Goal: Navigation & Orientation: Find specific page/section

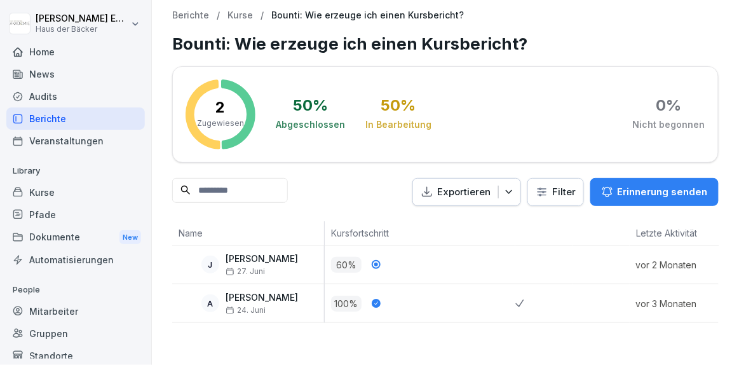
click at [66, 47] on div "Home" at bounding box center [75, 52] width 139 height 22
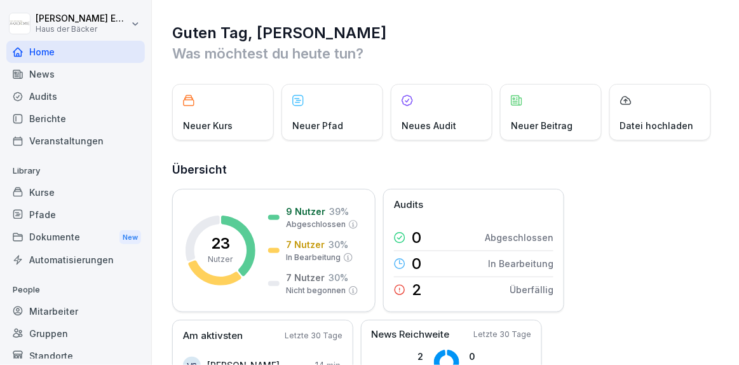
click at [547, 131] on p "Neuer Beitrag" at bounding box center [542, 125] width 62 height 13
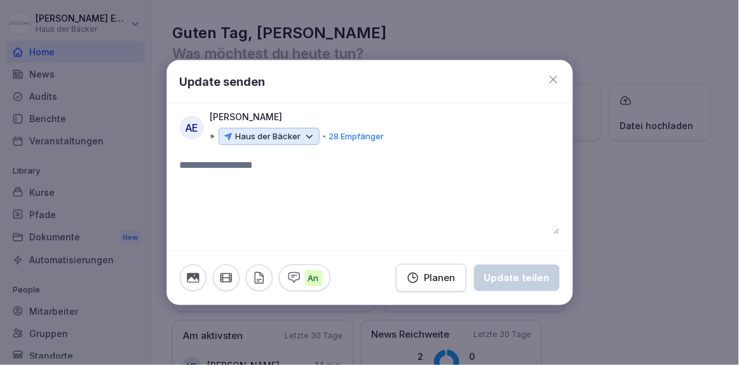
click at [294, 277] on icon "button" at bounding box center [294, 278] width 14 height 14
click at [551, 81] on icon at bounding box center [553, 79] width 13 height 13
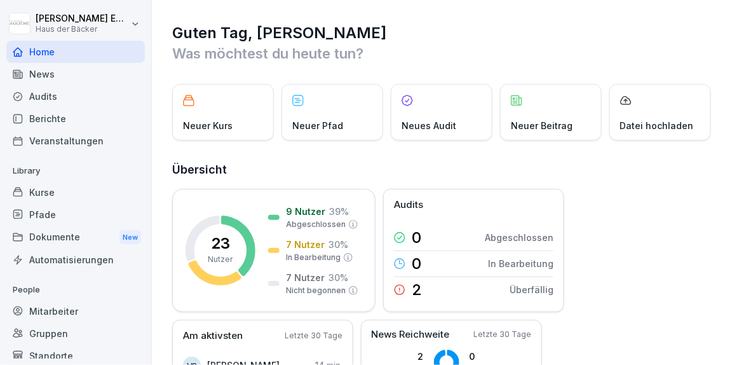
click at [321, 130] on p "Neuer Pfad" at bounding box center [317, 125] width 51 height 13
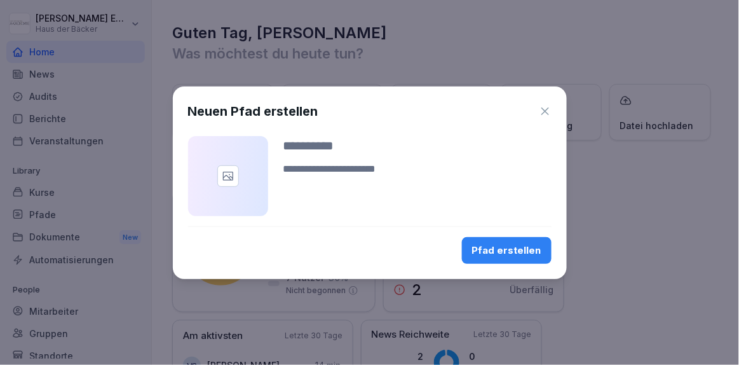
click at [542, 107] on icon "button" at bounding box center [546, 111] width 8 height 8
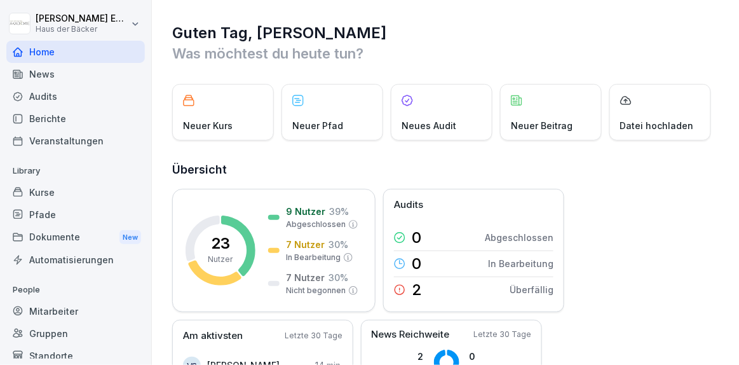
click at [97, 143] on div "Veranstaltungen" at bounding box center [75, 141] width 139 height 22
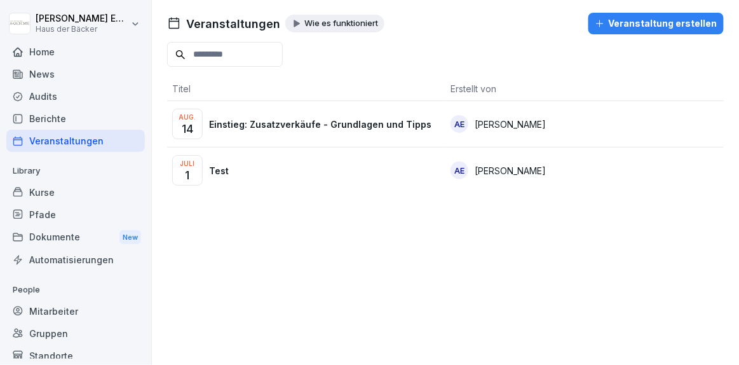
click at [306, 138] on div "Aug. 14 Einstieg: Zusatzverkäufe - Grundlagen und Tipps" at bounding box center [306, 124] width 268 height 31
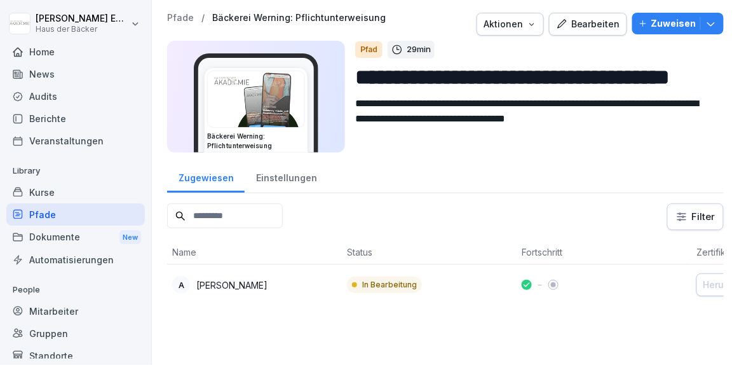
click at [636, 31] on button "Zuweisen" at bounding box center [679, 24] width 92 height 22
click at [422, 125] on textarea "**********" at bounding box center [530, 124] width 350 height 57
click at [36, 53] on div "Home" at bounding box center [75, 52] width 139 height 22
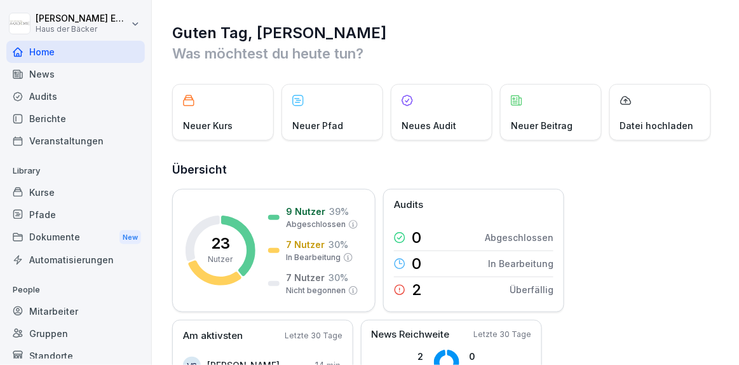
click at [72, 199] on div "Kurse" at bounding box center [75, 192] width 139 height 22
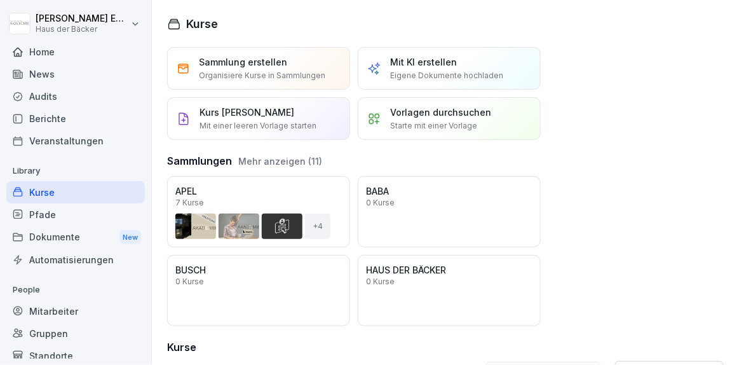
click at [83, 326] on div "Gruppen" at bounding box center [75, 333] width 139 height 22
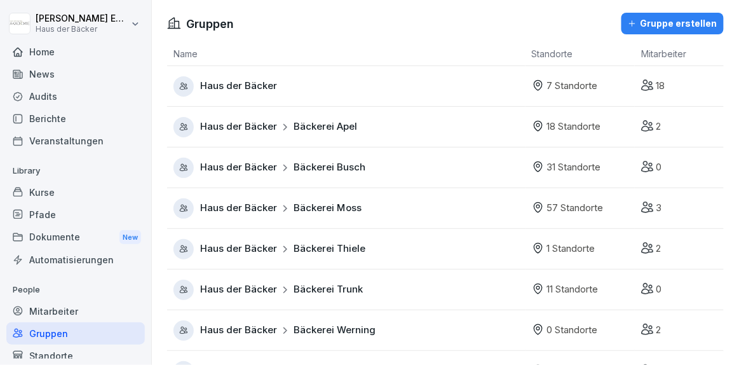
drag, startPoint x: 82, startPoint y: 324, endPoint x: 77, endPoint y: 313, distance: 11.4
click at [77, 313] on div "People Mitarbeiter Gruppen Standorte" at bounding box center [75, 323] width 139 height 87
click at [77, 313] on div "Mitarbeiter" at bounding box center [75, 311] width 139 height 22
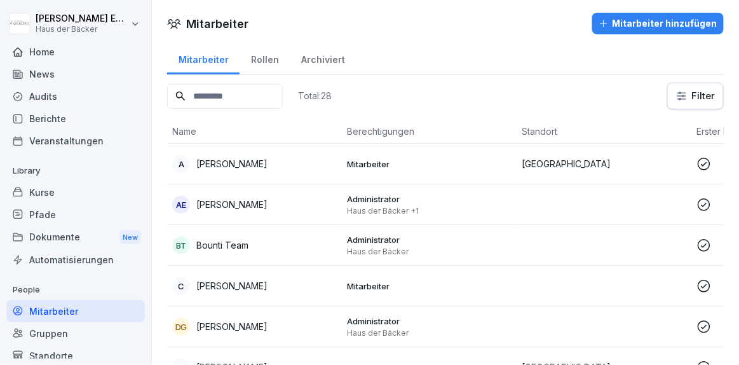
click at [251, 163] on div "A Anna Ehl" at bounding box center [254, 164] width 165 height 18
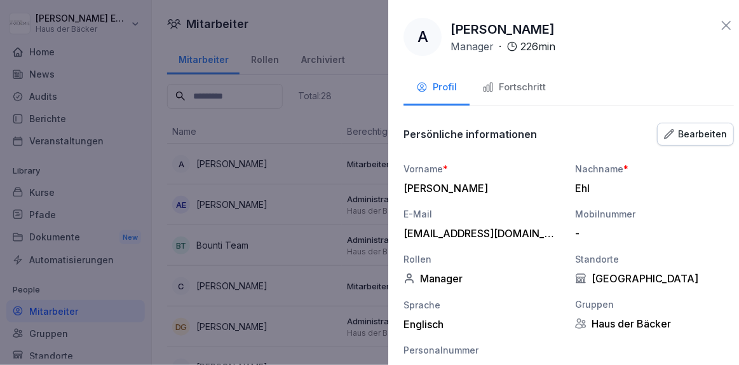
click at [333, 231] on div at bounding box center [369, 182] width 739 height 365
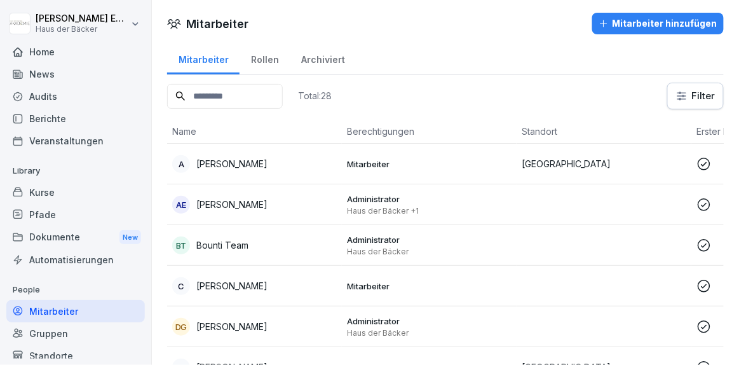
click at [324, 200] on div "AE Anna-Lea Ehlerding" at bounding box center [254, 205] width 165 height 18
click at [321, 164] on div "A Anna Ehl" at bounding box center [254, 164] width 165 height 18
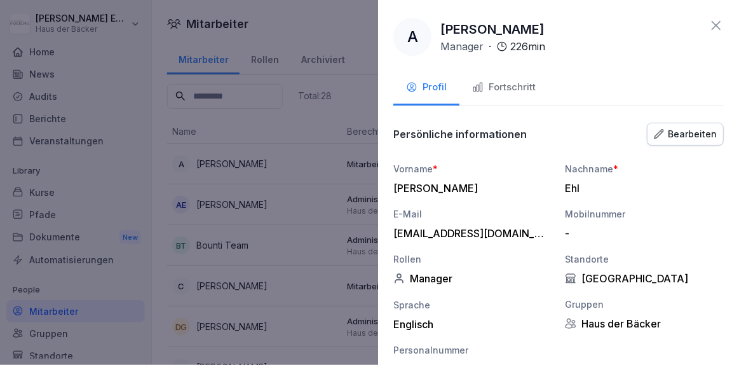
scroll to position [113, 0]
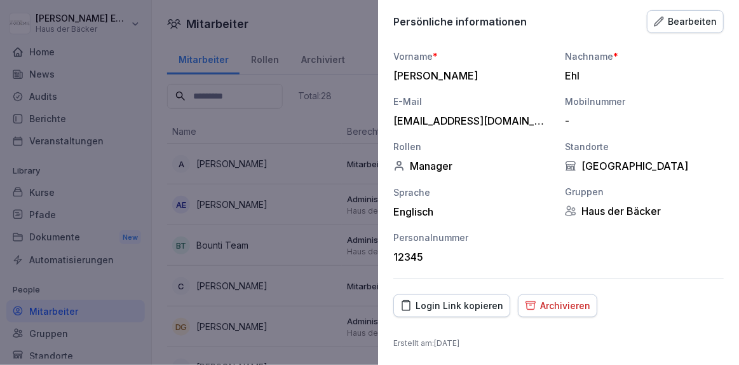
click at [457, 306] on div "Login Link kopieren" at bounding box center [452, 306] width 103 height 14
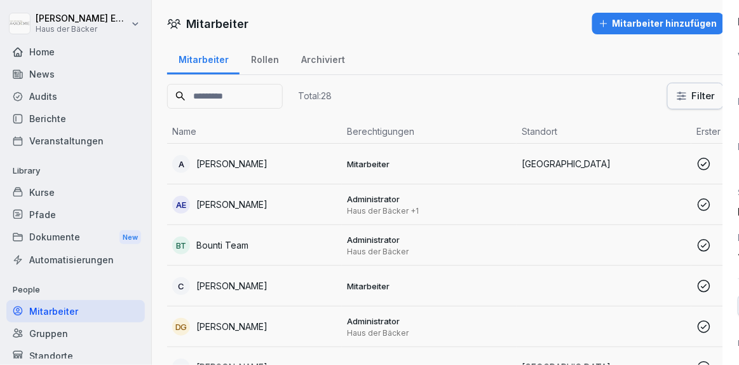
click at [263, 118] on div at bounding box center [369, 182] width 739 height 365
click at [84, 135] on div "Veranstaltungen" at bounding box center [75, 141] width 139 height 22
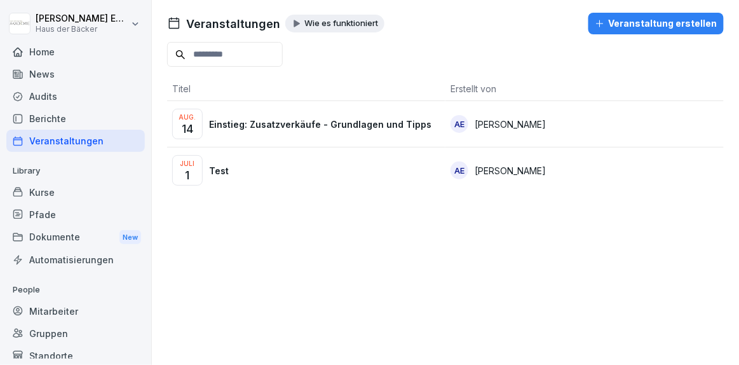
click at [69, 65] on div "News" at bounding box center [75, 74] width 139 height 22
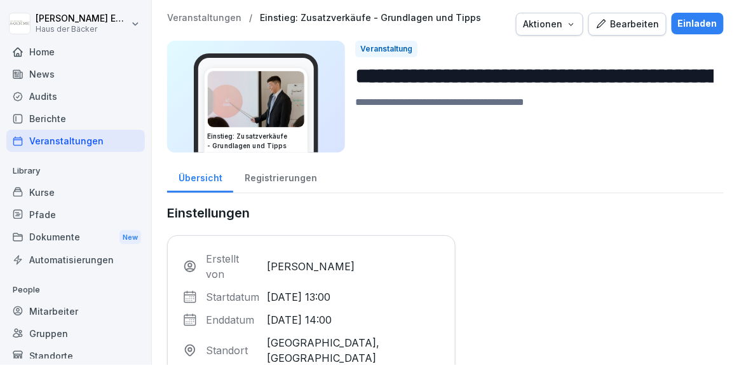
click at [596, 156] on div "**********" at bounding box center [445, 86] width 557 height 147
